Goal: Task Accomplishment & Management: Manage account settings

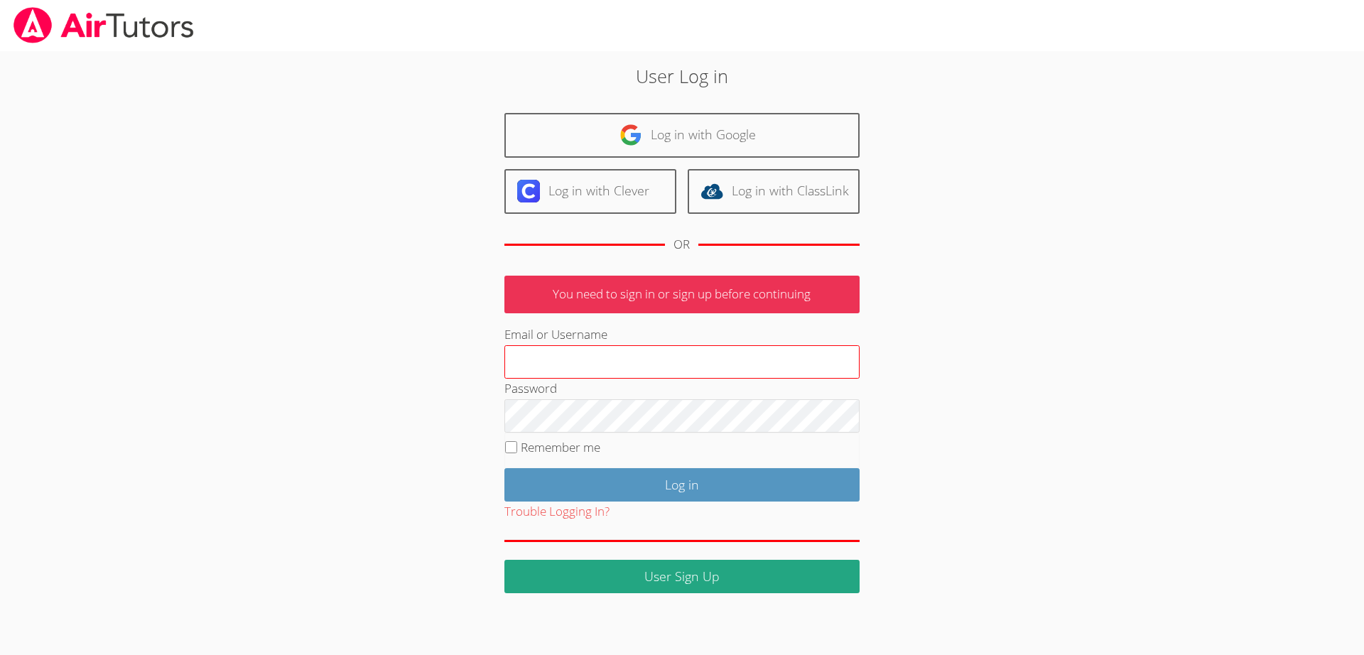
click at [531, 360] on input "Email or Username" at bounding box center [681, 362] width 355 height 34
type input "leetayna4@gmail.com"
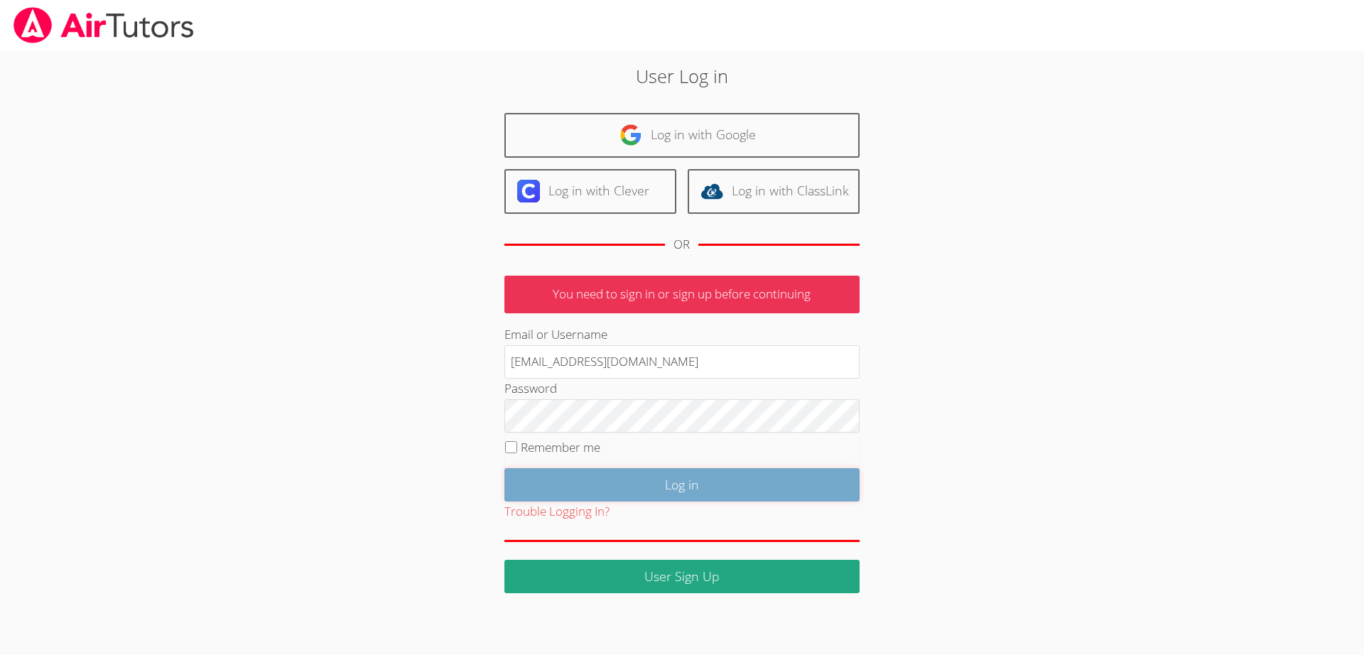
click at [620, 500] on input "Log in" at bounding box center [681, 484] width 355 height 33
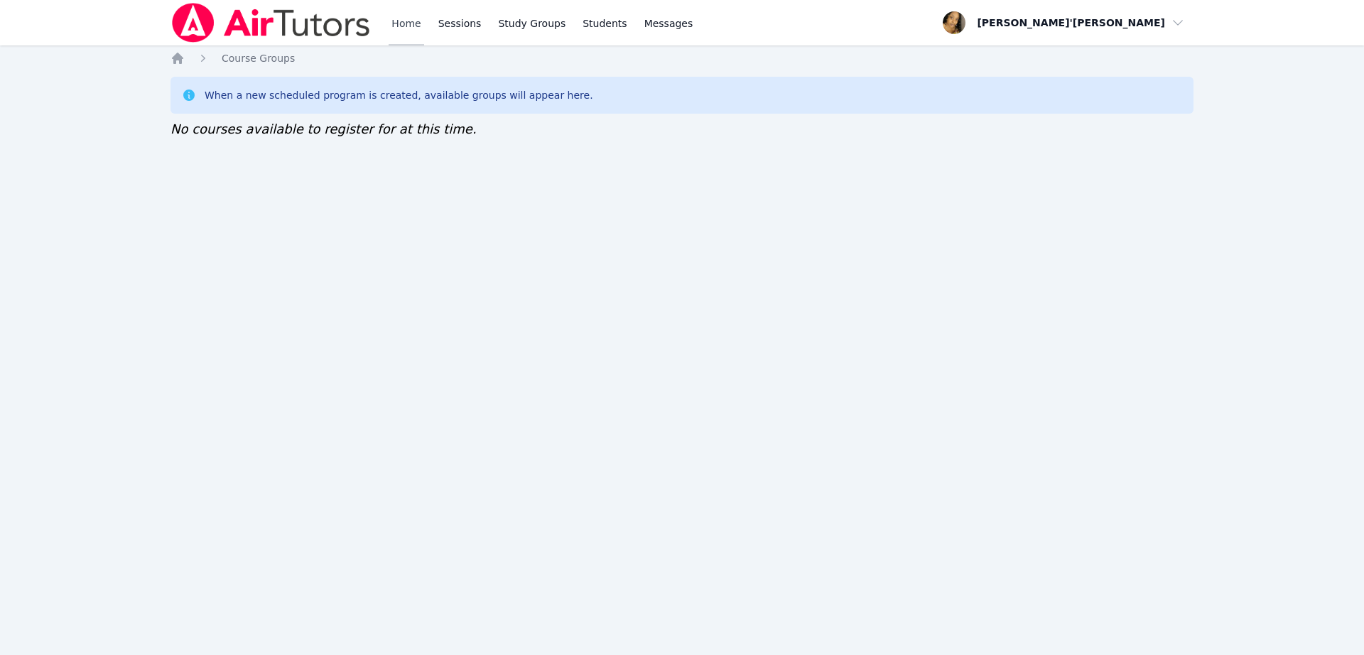
click at [409, 16] on link "Home" at bounding box center [406, 22] width 35 height 45
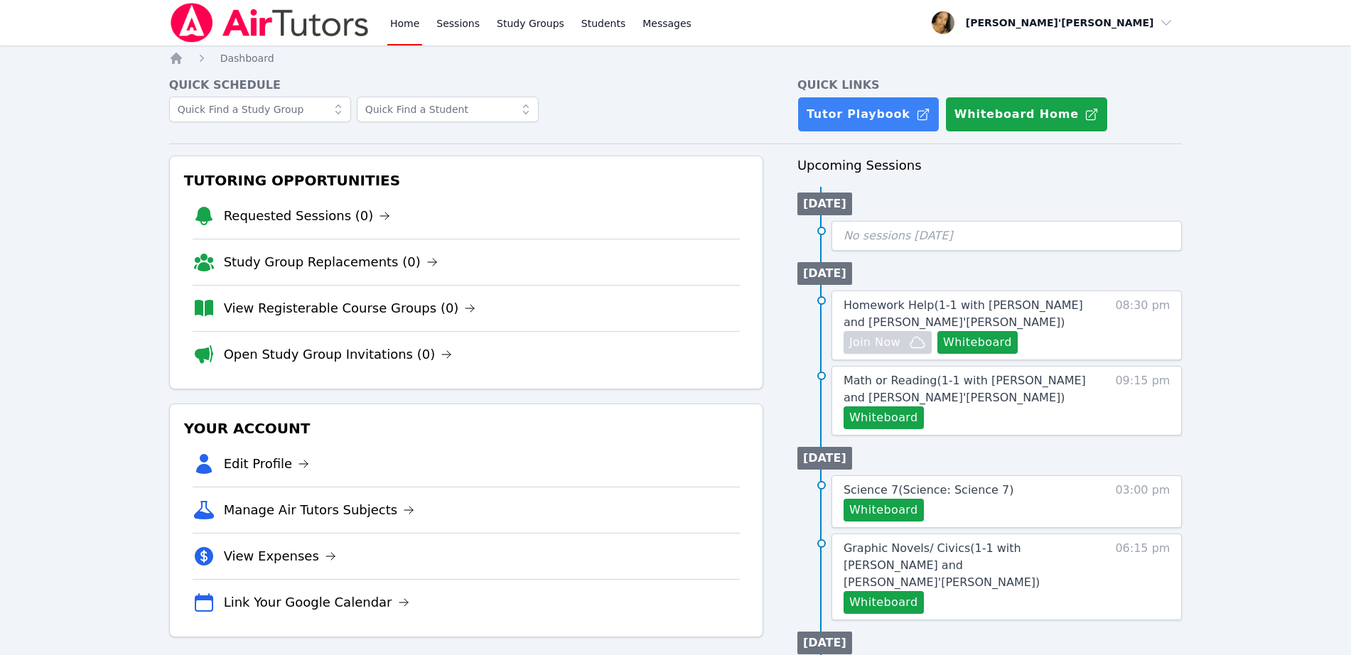
click at [56, 8] on nav "Home Sessions Study Groups Students Messages Open user menu Lee'Tayna Hostick O…" at bounding box center [675, 22] width 1351 height 45
